Goal: Information Seeking & Learning: Understand process/instructions

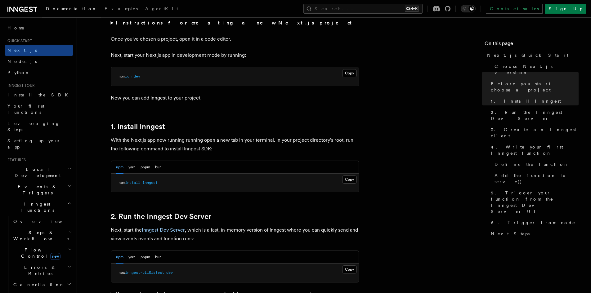
click at [113, 23] on summary "Instructions for creating a new Next.js project" at bounding box center [235, 23] width 248 height 9
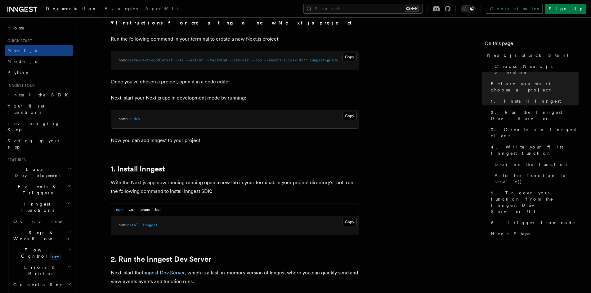
click at [347, 86] on p "Once you've chosen a project, open it in a code editor." at bounding box center [235, 82] width 248 height 9
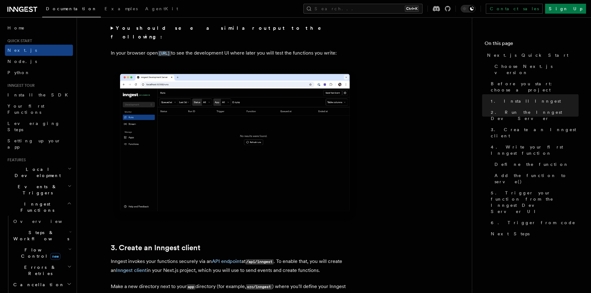
scroll to position [558, 0]
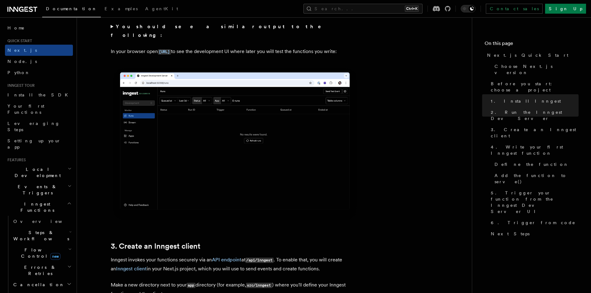
click at [111, 26] on summary "You should see a similar output to the following:" at bounding box center [235, 30] width 248 height 17
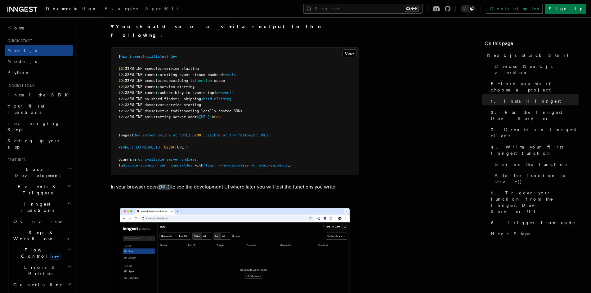
click at [111, 26] on summary "You should see a similar output to the following:" at bounding box center [235, 30] width 248 height 17
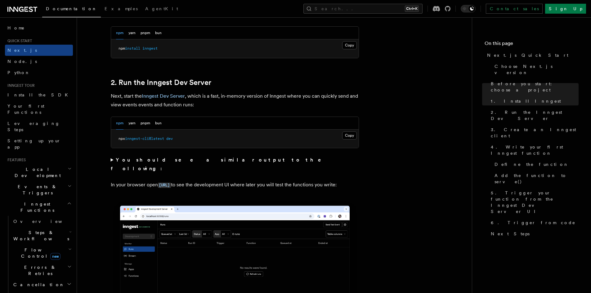
scroll to position [434, 0]
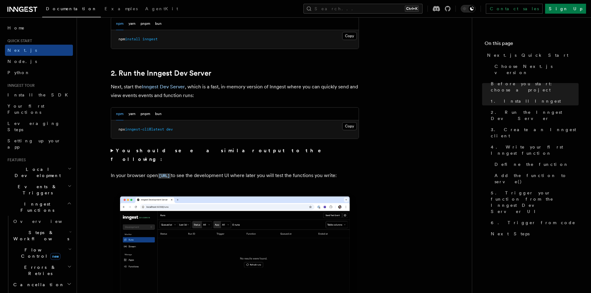
click at [113, 152] on summary "You should see a similar output to the following:" at bounding box center [235, 154] width 248 height 17
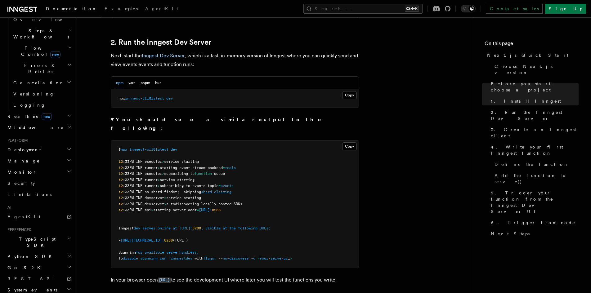
scroll to position [203, 0]
click at [67, 235] on icon "button" at bounding box center [69, 237] width 5 height 5
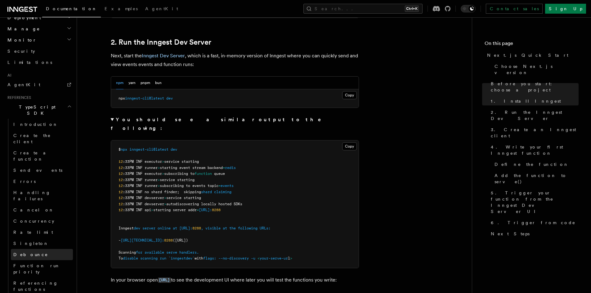
scroll to position [296, 0]
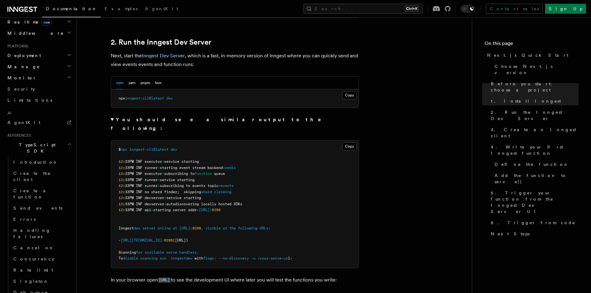
click at [67, 142] on icon "button" at bounding box center [69, 144] width 5 height 5
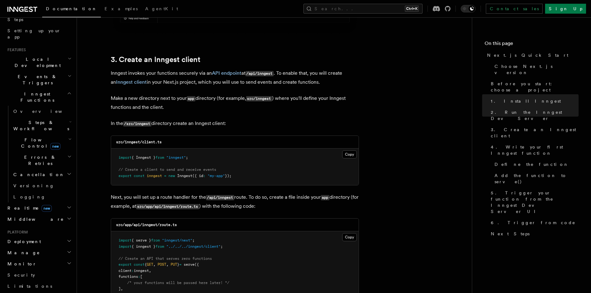
scroll to position [962, 0]
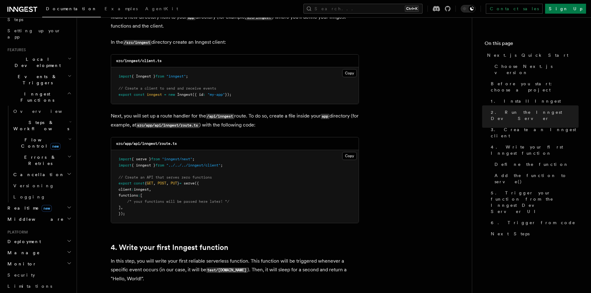
drag, startPoint x: 242, startPoint y: 95, endPoint x: 119, endPoint y: 78, distance: 124.4
click at [119, 78] on pre "import { Inngest } from "inngest" ; // Create a client to send and receive even…" at bounding box center [235, 85] width 248 height 37
copy code "import { Inngest } from "inngest" ; // Create a client to send and receive even…"
click at [282, 123] on p "Next, you will set up a route handler for the /api/inngest route. To do so, cre…" at bounding box center [235, 121] width 248 height 18
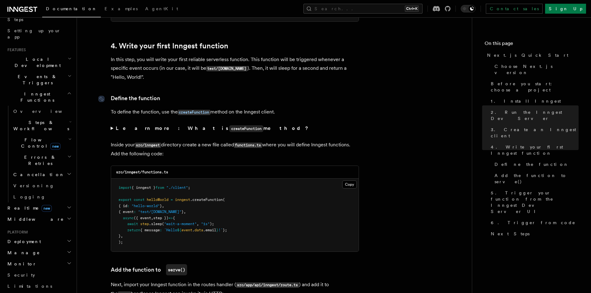
scroll to position [1179, 0]
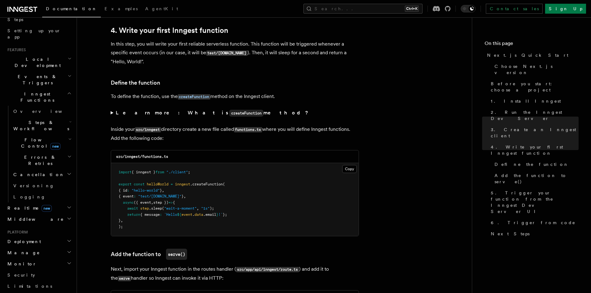
click at [112, 112] on summary "Learn more: What is createFunction method?" at bounding box center [235, 113] width 248 height 9
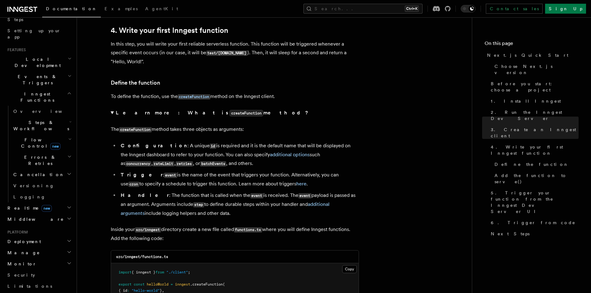
click at [112, 111] on summary "Learn more: What is createFunction method?" at bounding box center [235, 113] width 248 height 9
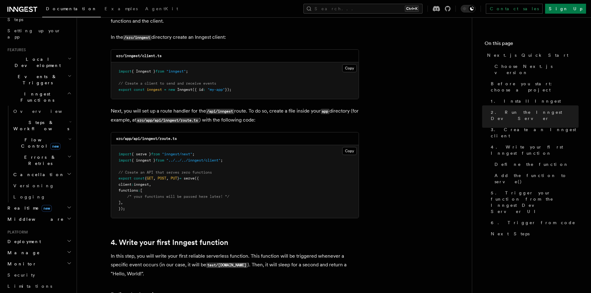
scroll to position [1024, 0]
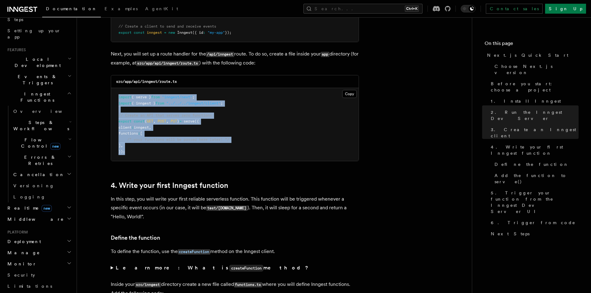
drag, startPoint x: 137, startPoint y: 155, endPoint x: 118, endPoint y: 99, distance: 58.8
click at [118, 99] on pre "import { serve } from "inngest/next" ; import { inngest } from "../../../innges…" at bounding box center [235, 124] width 248 height 73
copy code "import { serve } from "inngest/next" ; import { inngest } from "../../../innges…"
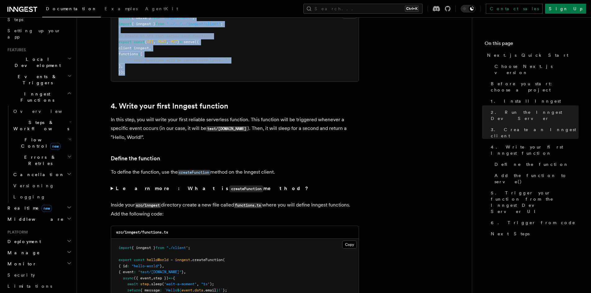
scroll to position [1210, 0]
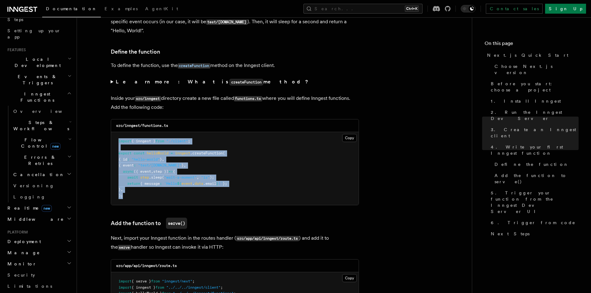
drag, startPoint x: 129, startPoint y: 196, endPoint x: 114, endPoint y: 137, distance: 61.3
click at [114, 137] on pre "import { inngest } from "./client" ; export const helloWorld = inngest .createF…" at bounding box center [235, 168] width 248 height 73
copy code "import { inngest } from "./client" ; export const helloWorld = inngest .createF…"
